Goal: Task Accomplishment & Management: Use online tool/utility

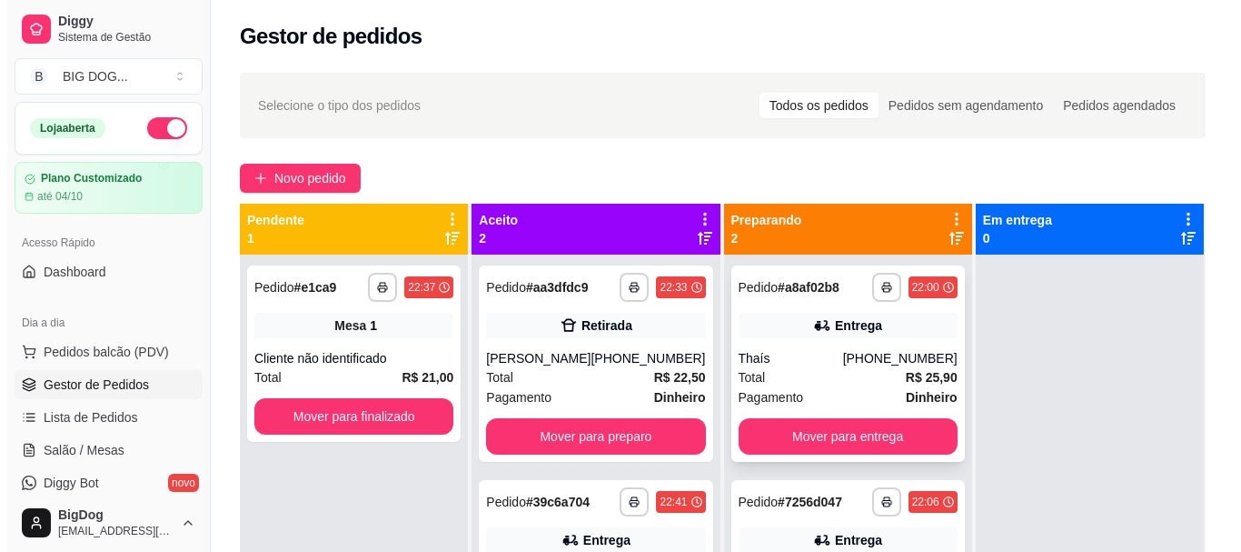
scroll to position [109, 0]
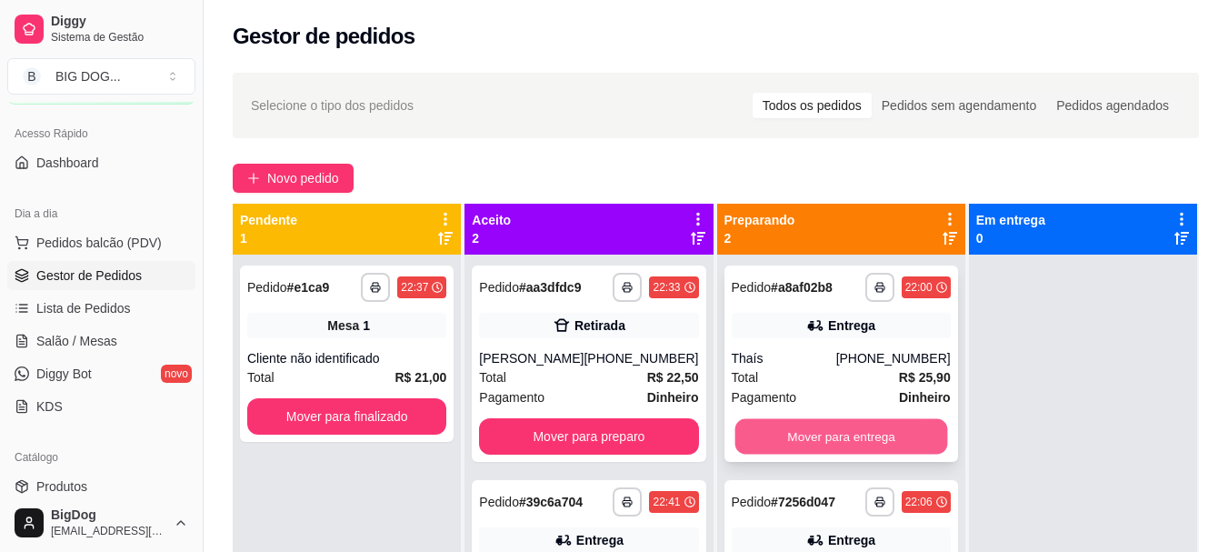
click at [868, 429] on button "Mover para entrega" at bounding box center [840, 436] width 213 height 35
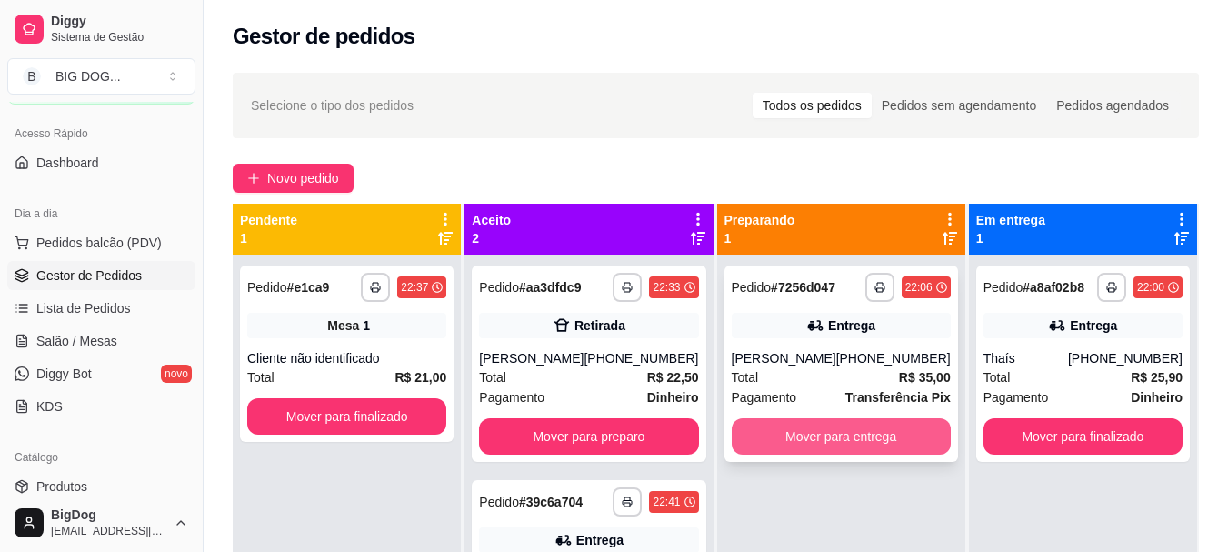
click at [795, 418] on button "Mover para entrega" at bounding box center [841, 436] width 219 height 36
click at [796, 430] on button "Mover para entrega" at bounding box center [840, 436] width 213 height 35
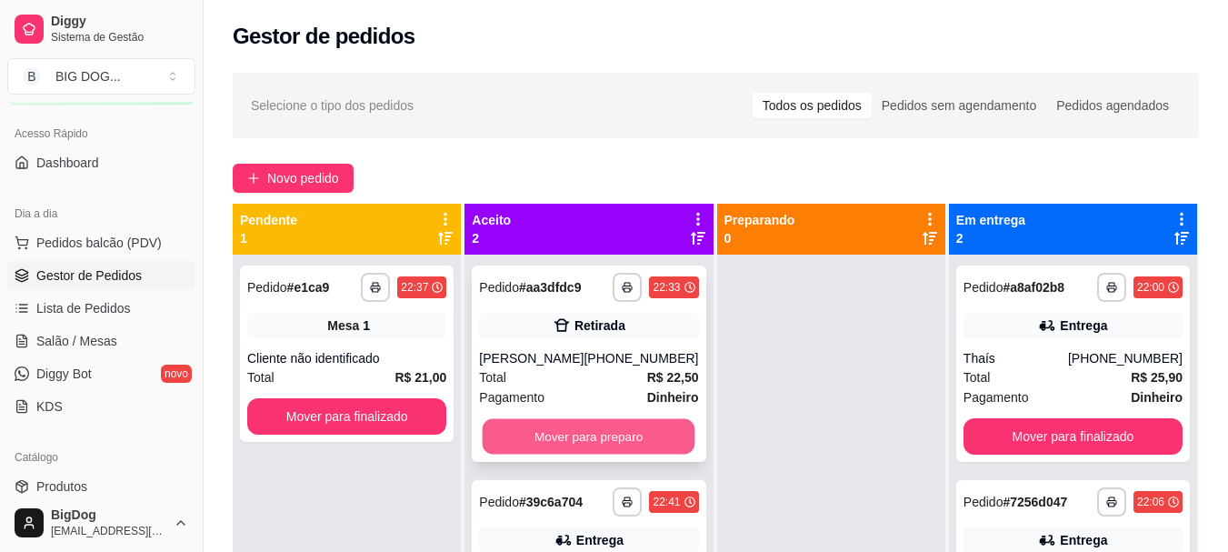
click at [567, 426] on button "Mover para preparo" at bounding box center [589, 436] width 213 height 35
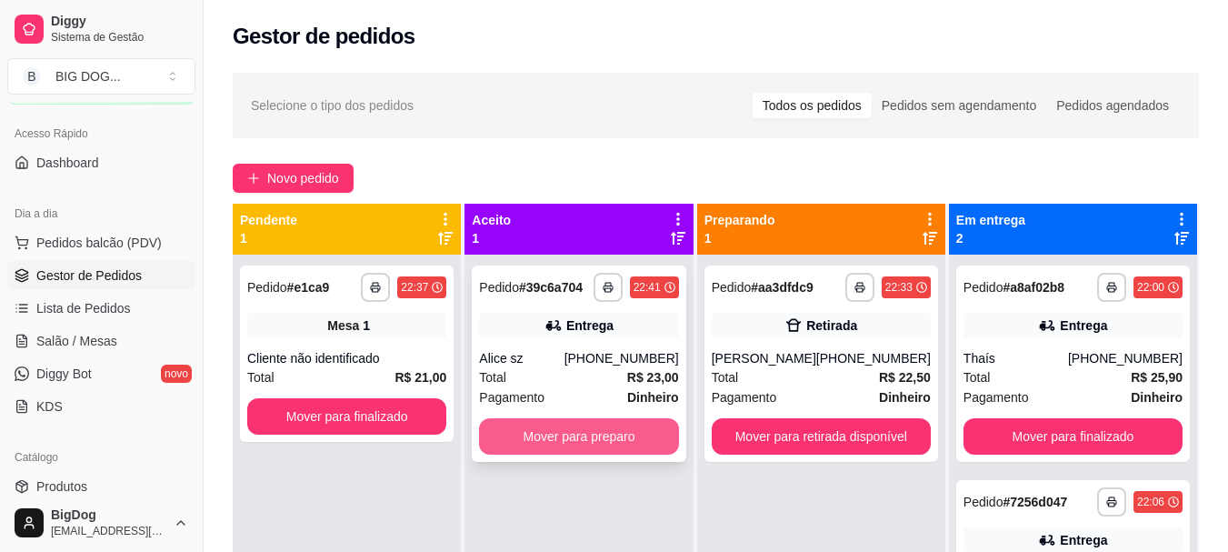
click at [568, 426] on button "Mover para preparo" at bounding box center [578, 436] width 199 height 36
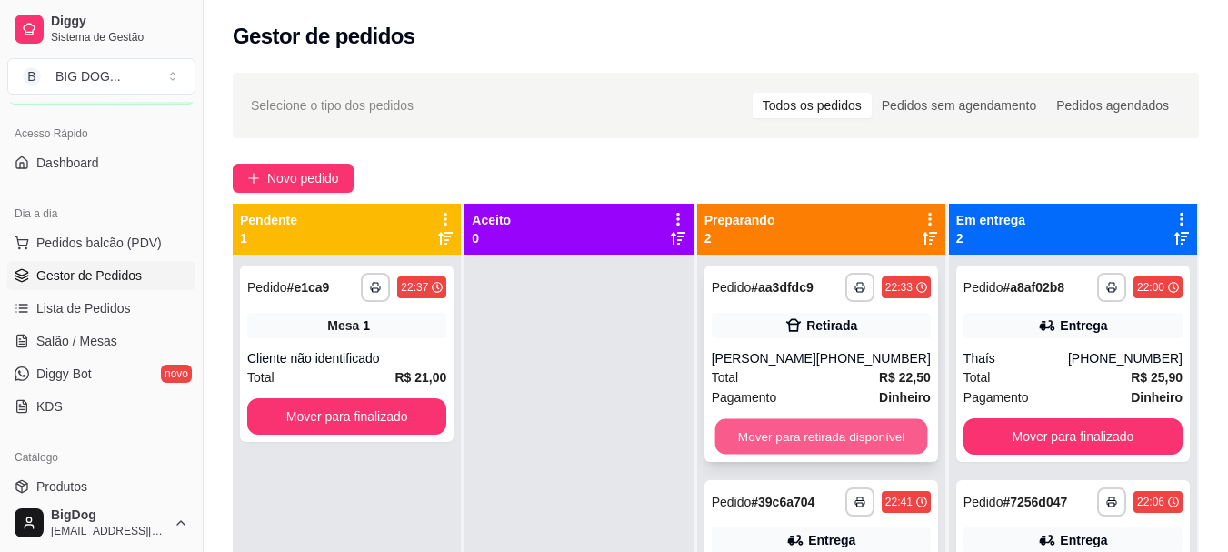
click at [826, 435] on button "Mover para retirada disponível" at bounding box center [820, 436] width 213 height 35
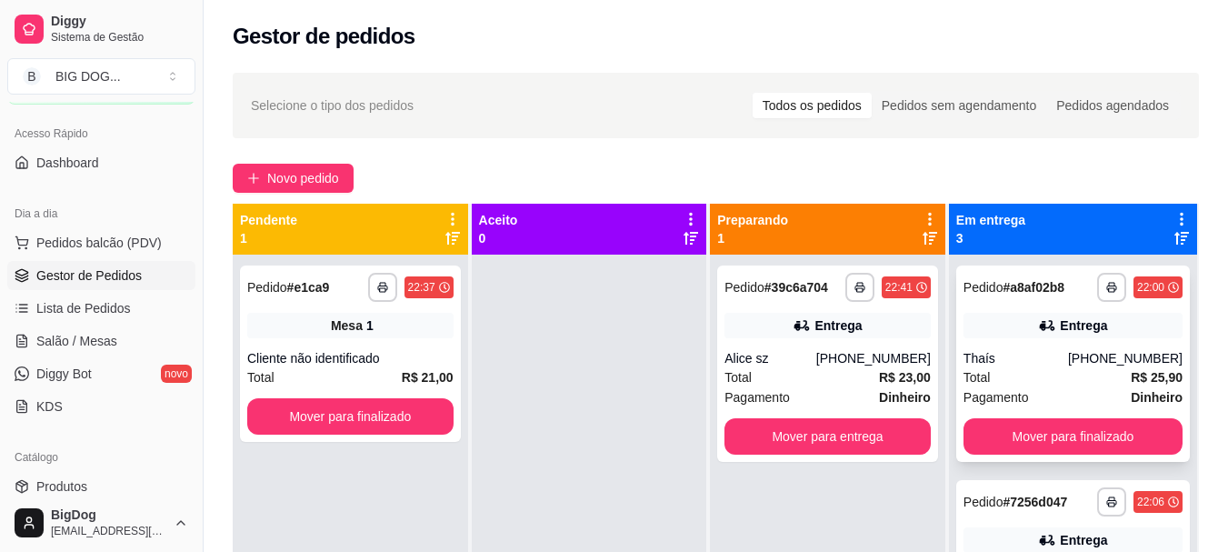
click at [1013, 414] on div "**********" at bounding box center [1073, 363] width 234 height 196
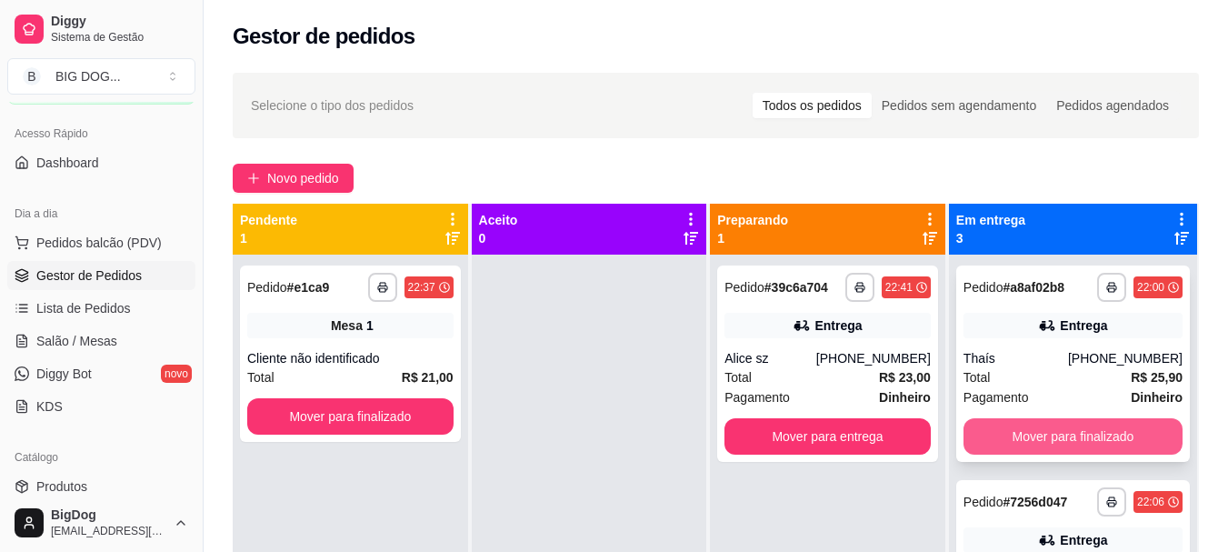
click at [1005, 435] on button "Mover para finalizado" at bounding box center [1072, 436] width 219 height 36
click at [1005, 435] on button "Mover para finalizado" at bounding box center [1072, 436] width 213 height 35
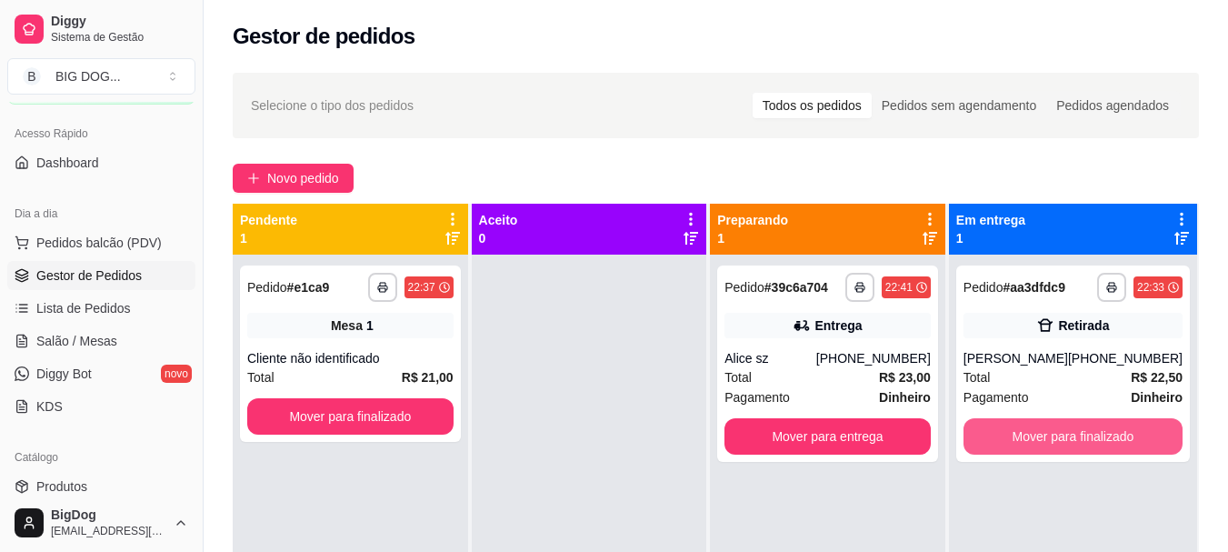
click at [1005, 435] on button "Mover para finalizado" at bounding box center [1072, 436] width 219 height 36
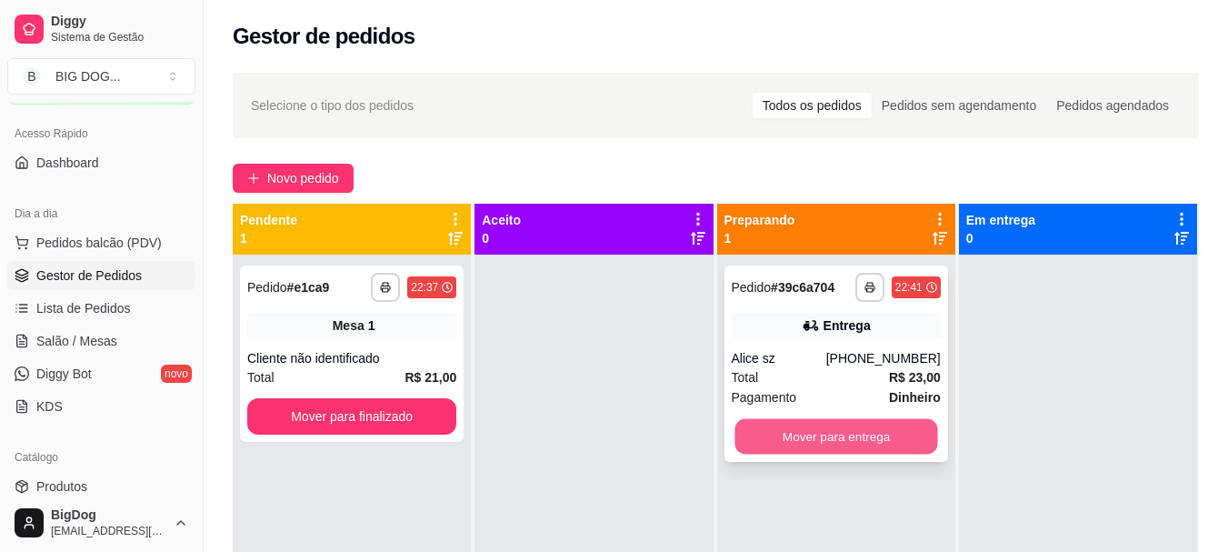
click at [804, 447] on button "Mover para entrega" at bounding box center [835, 436] width 203 height 35
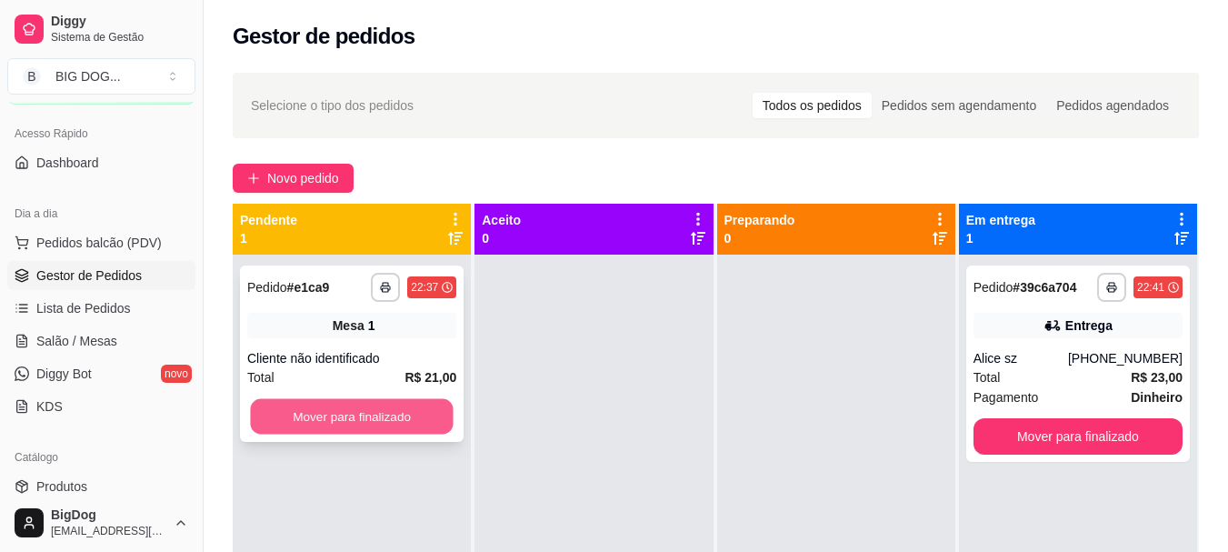
click at [409, 411] on button "Mover para finalizado" at bounding box center [351, 416] width 203 height 35
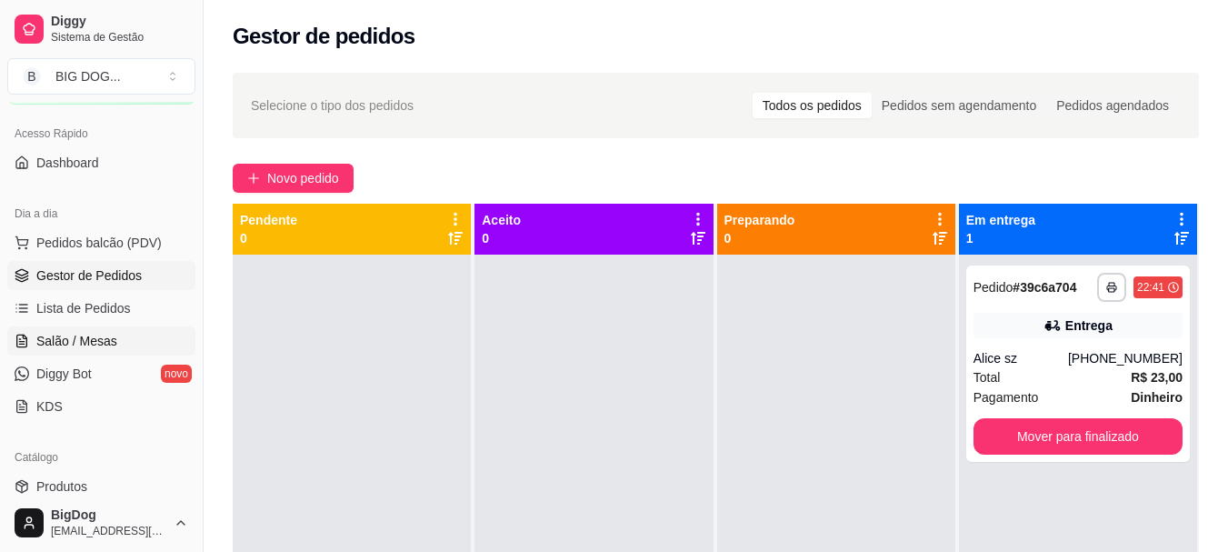
click at [99, 333] on span "Salão / Mesas" at bounding box center [76, 341] width 81 height 18
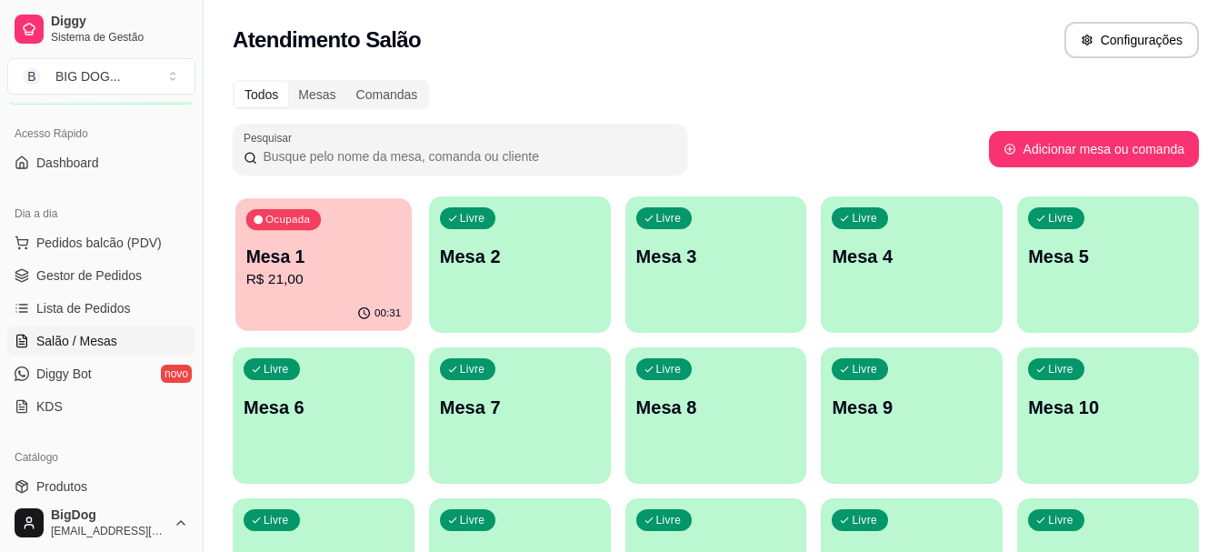
click at [345, 300] on div "00:31" at bounding box center [323, 313] width 176 height 35
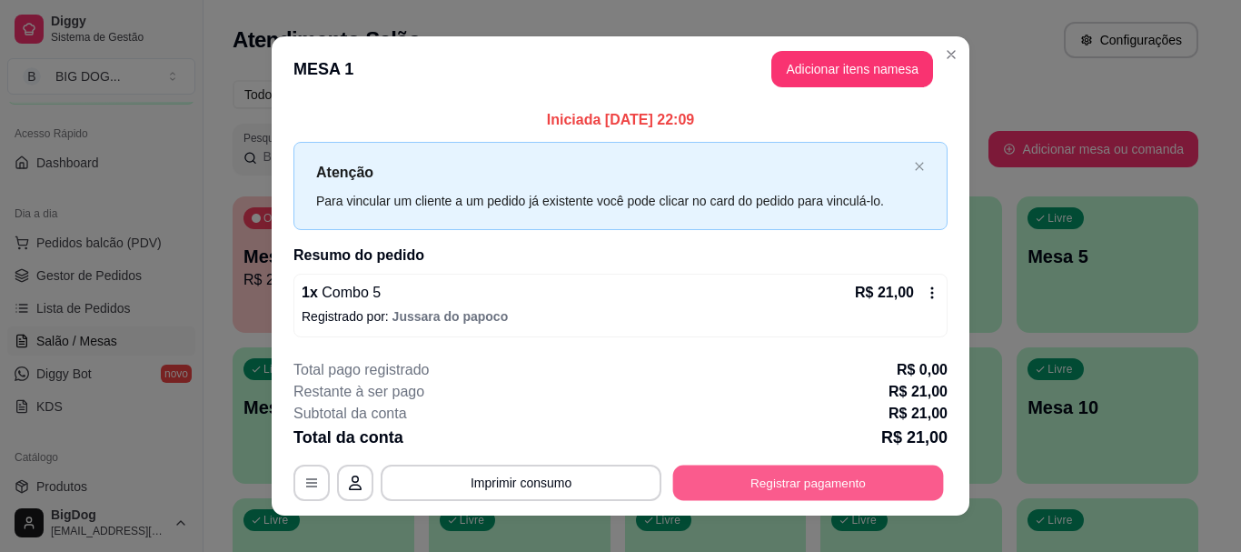
click at [765, 485] on button "Registrar pagamento" at bounding box center [808, 482] width 271 height 35
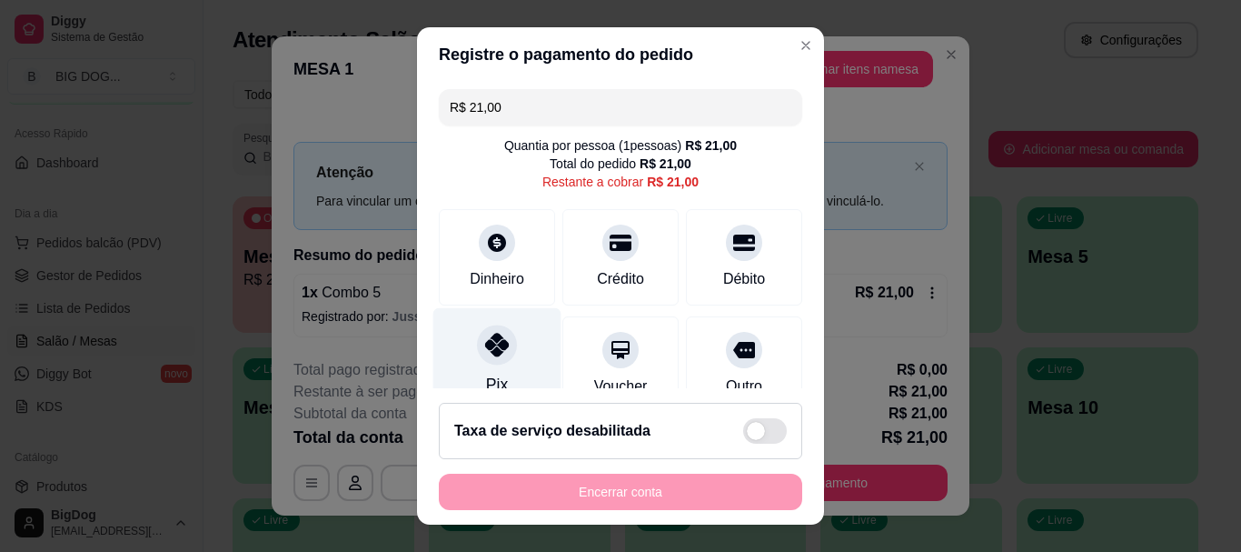
click at [485, 352] on icon at bounding box center [497, 346] width 24 height 24
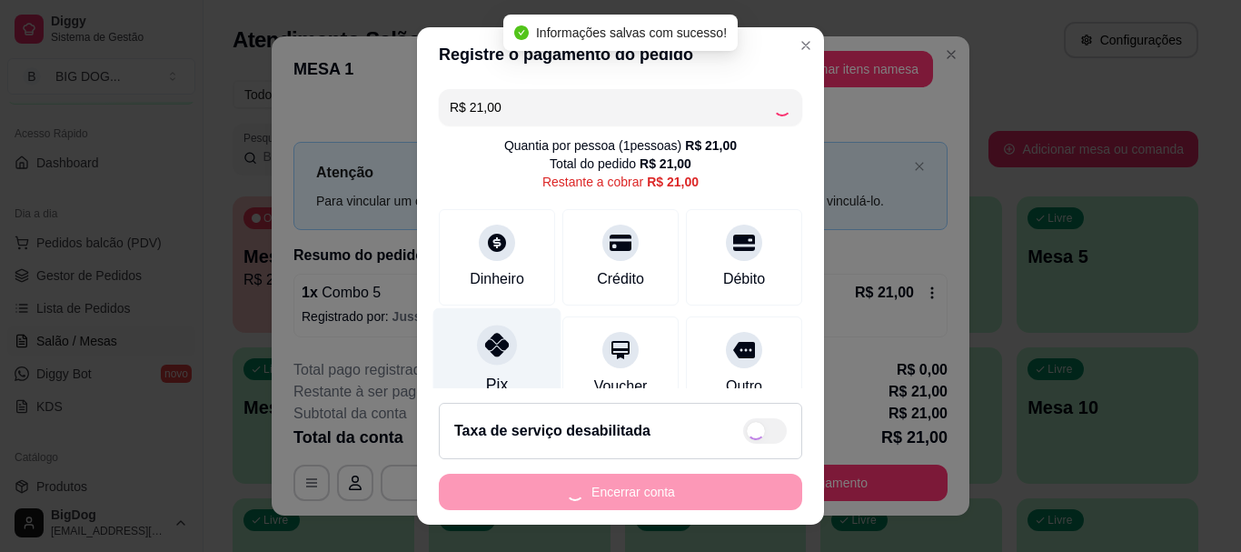
type input "R$ 0,00"
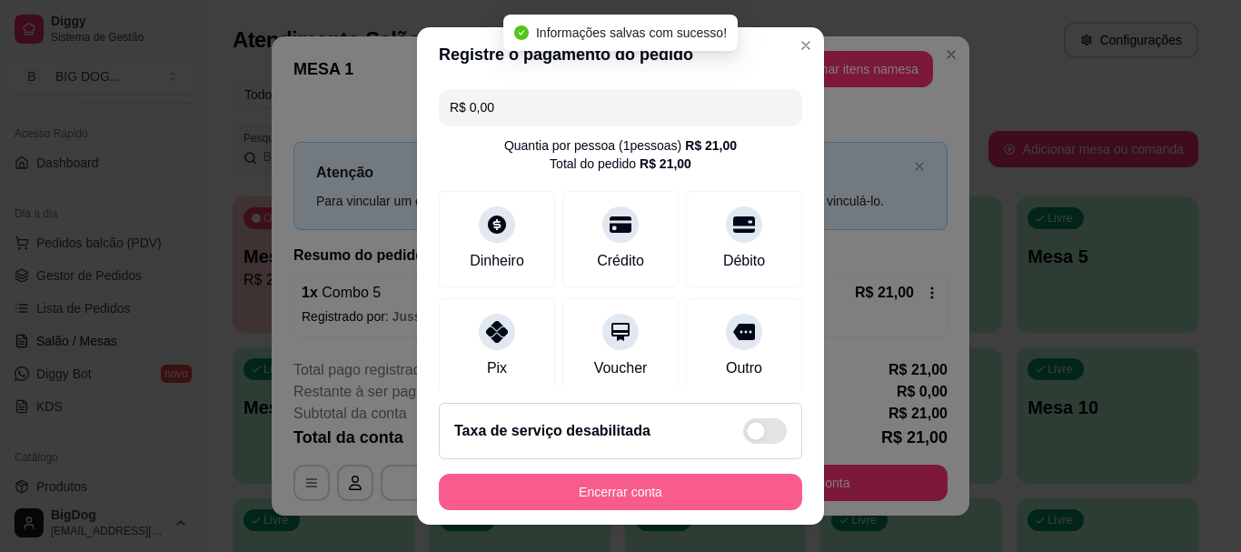
click at [586, 498] on button "Encerrar conta" at bounding box center [621, 491] width 364 height 36
